Goal: Navigation & Orientation: Find specific page/section

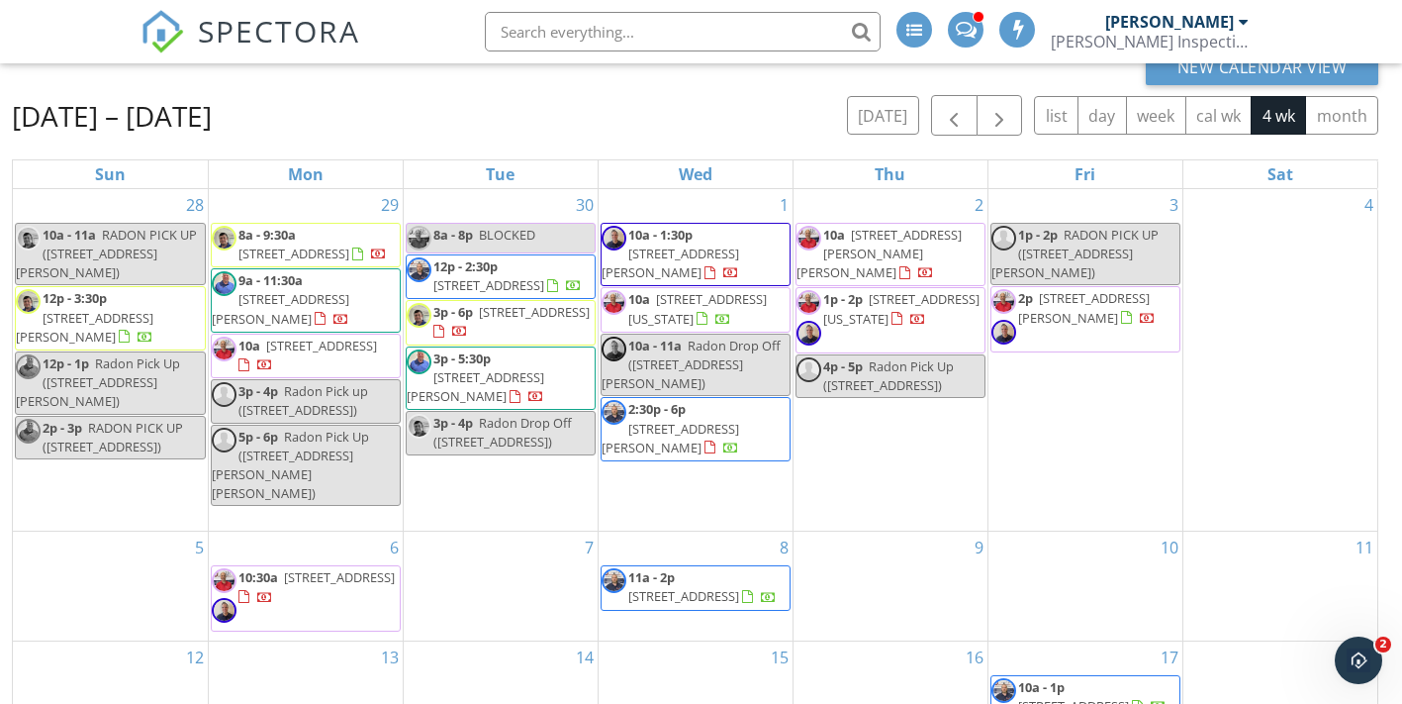
click at [723, 95] on div "Sep 28 – Oct 25, 2025 today list day week cal wk 4 wk month" at bounding box center [695, 115] width 1367 height 41
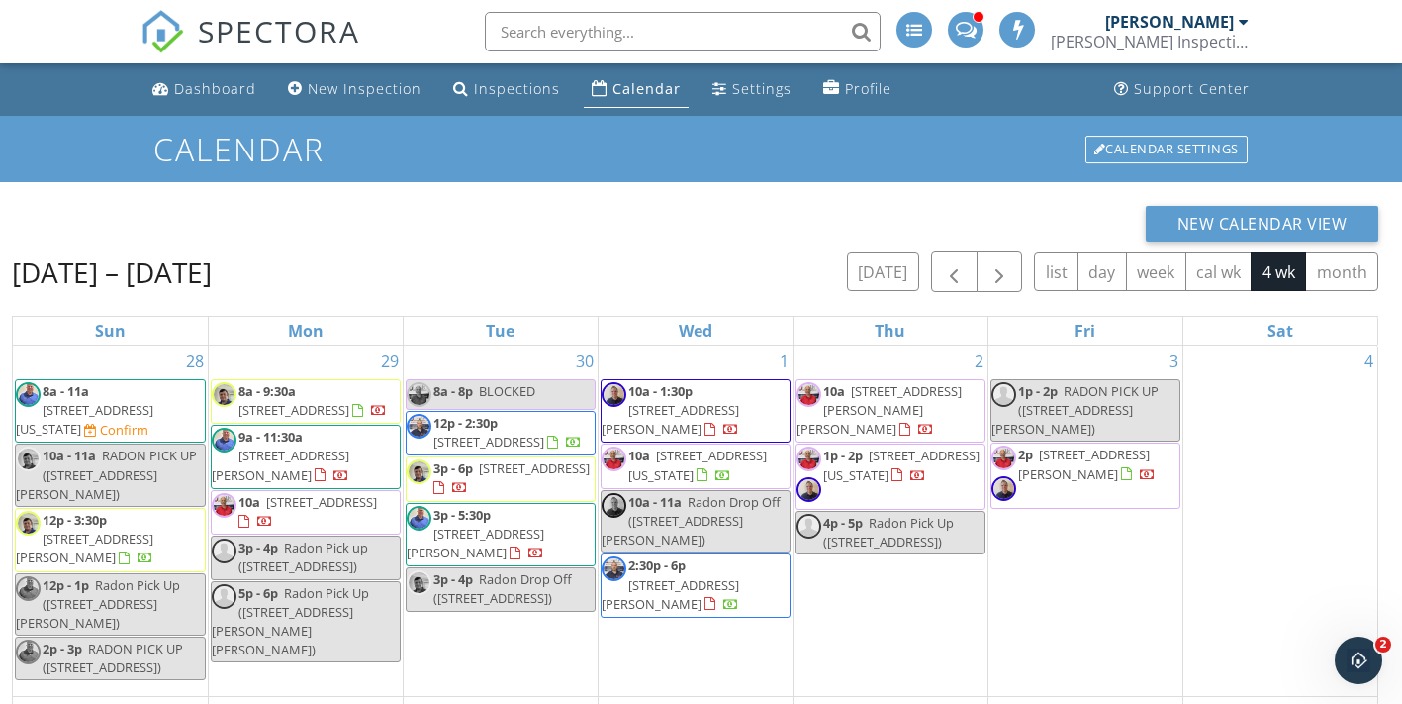
click at [103, 401] on span "5715 4th St NW, Washington 20011" at bounding box center [85, 419] width 138 height 37
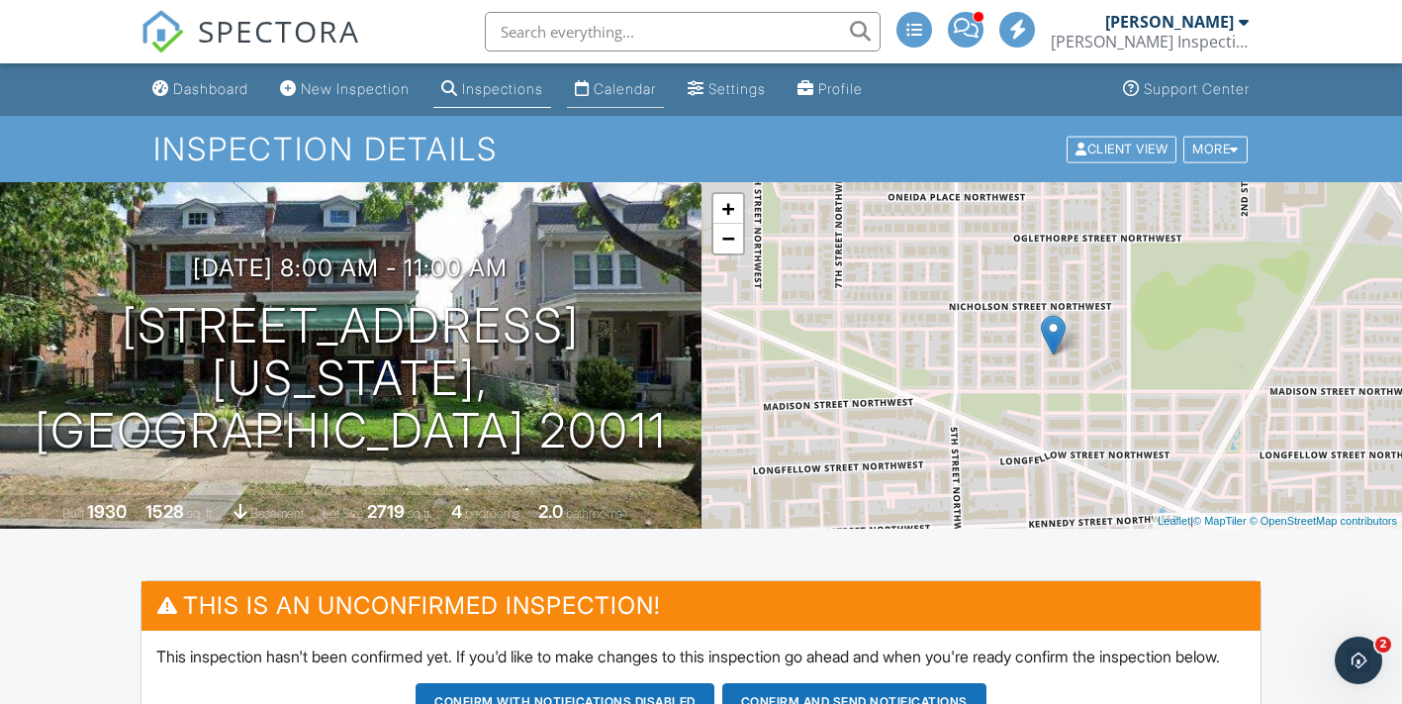
click at [650, 92] on div "Calendar" at bounding box center [625, 88] width 62 height 17
